Goal: Find specific page/section: Find specific page/section

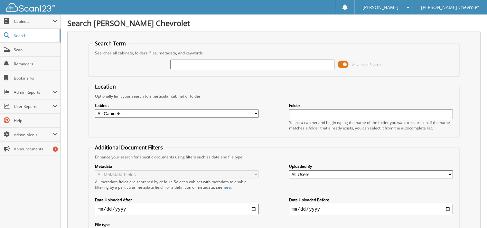
click at [178, 63] on input "text" at bounding box center [252, 65] width 164 height 10
type input "523376"
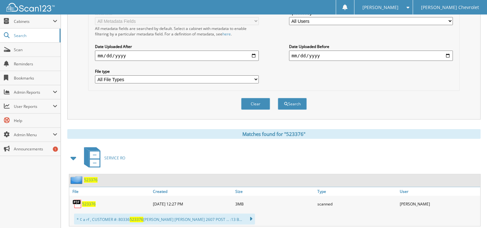
scroll to position [161, 0]
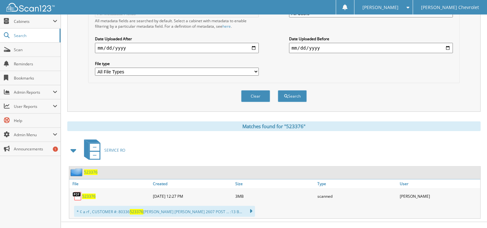
click at [88, 193] on span "523376" at bounding box center [89, 195] width 14 height 5
